Goal: Find specific page/section: Find specific page/section

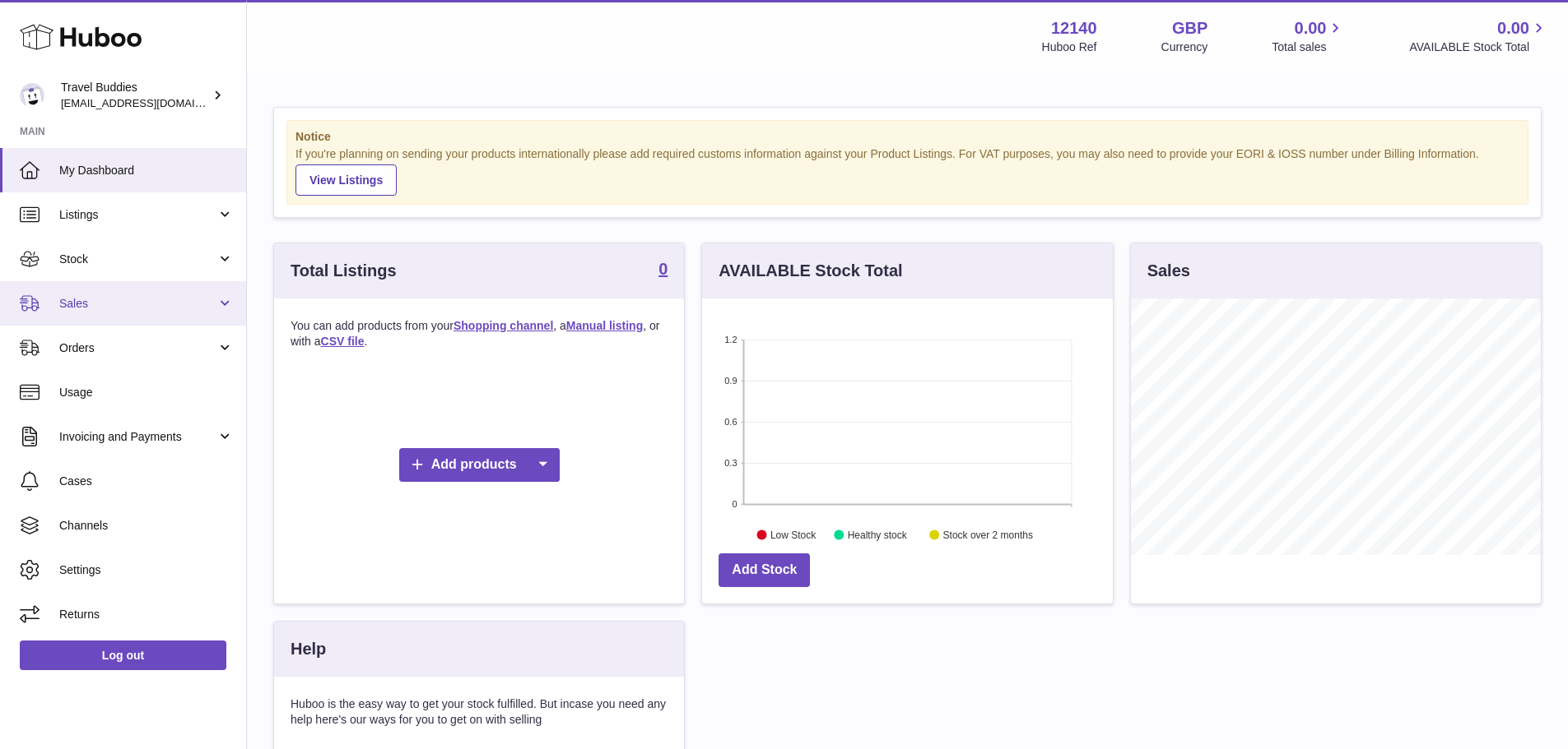
scroll to position [257, 411]
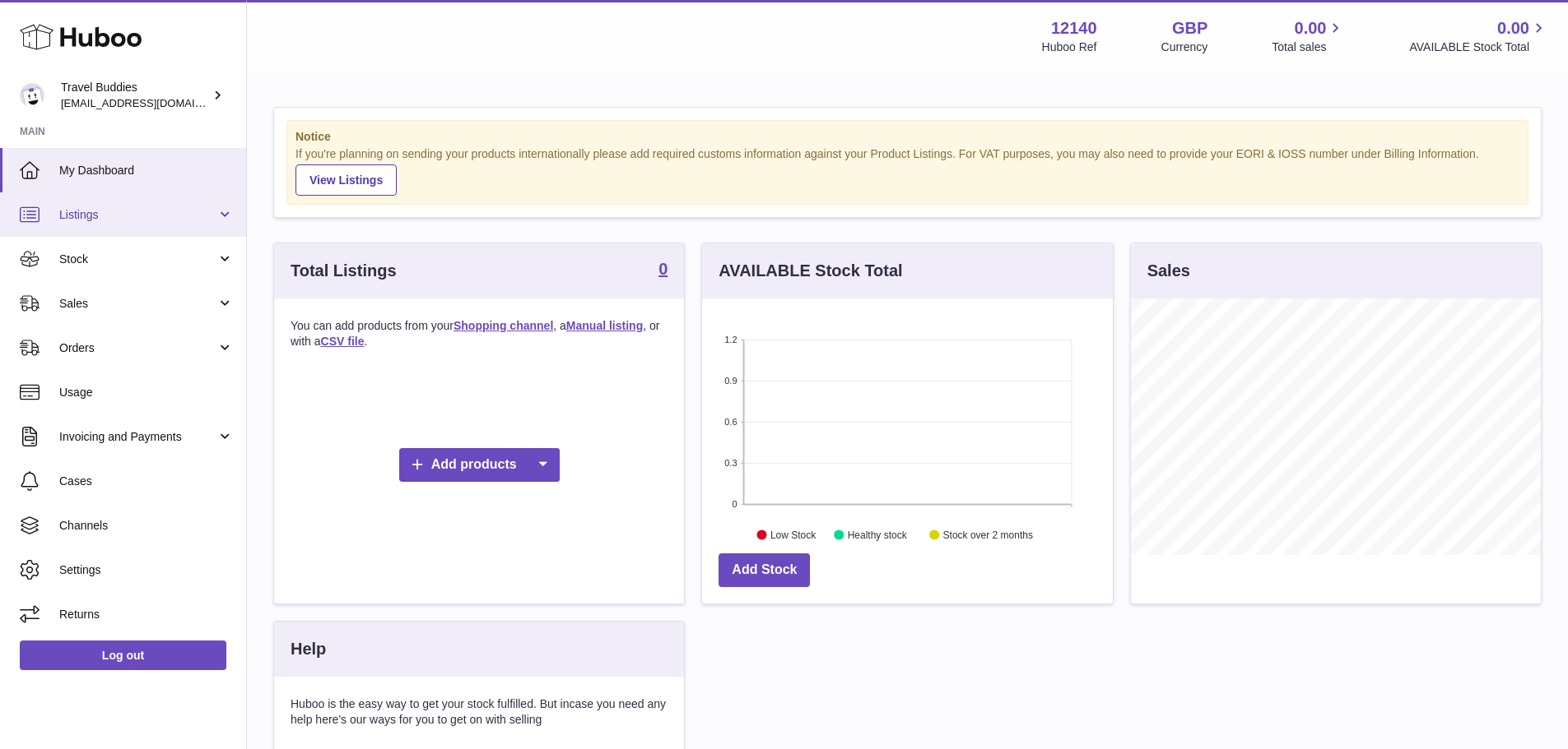
click at [108, 219] on span "Listings" at bounding box center [138, 215] width 157 height 16
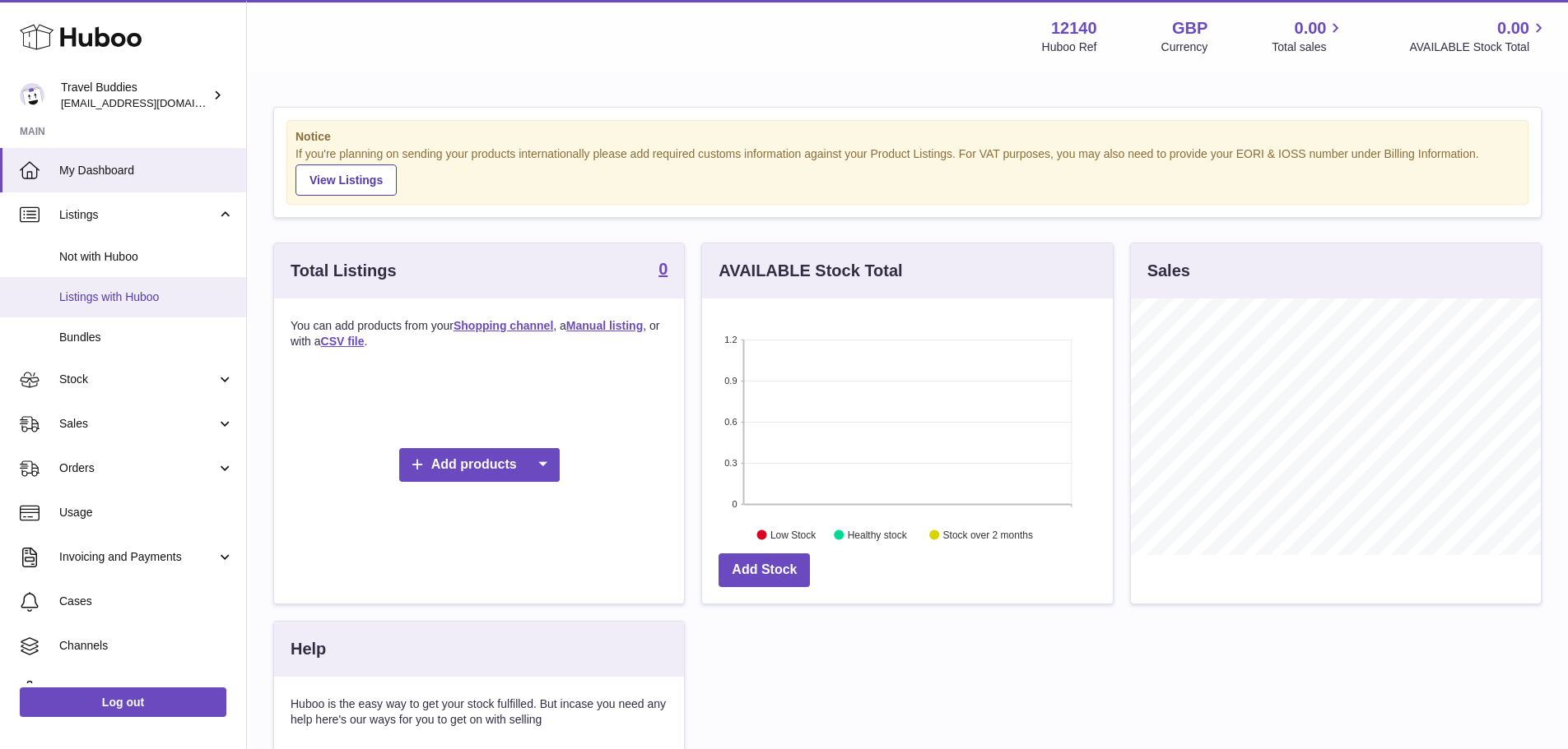
click at [108, 299] on span "Listings with Huboo" at bounding box center [146, 297] width 174 height 16
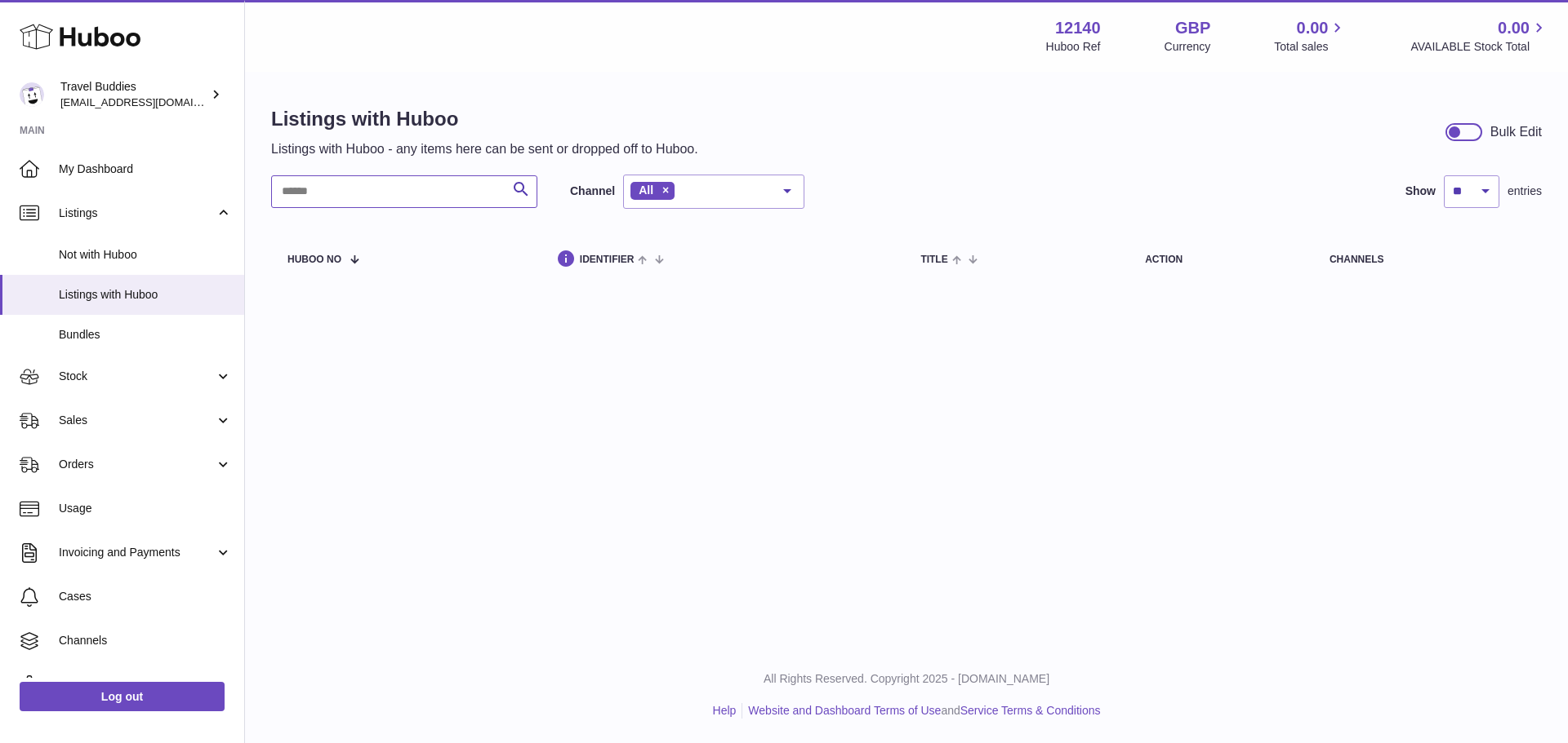
click at [443, 191] on input "text" at bounding box center [404, 191] width 267 height 32
click at [134, 241] on link "Not with Huboo" at bounding box center [122, 255] width 244 height 40
